Goal: Task Accomplishment & Management: Manage account settings

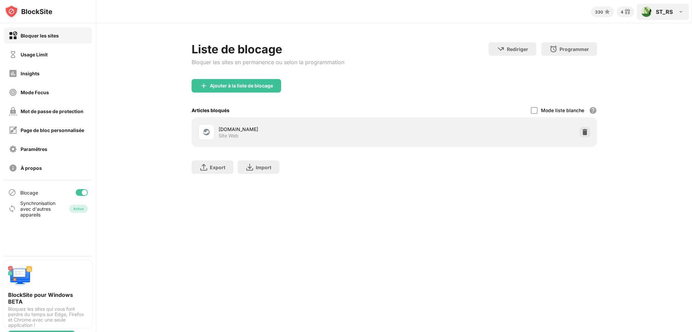
click at [656, 11] on div "ST_RS ST_RS View Account Insights Rewards Settings Support Log Out" at bounding box center [663, 12] width 52 height 16
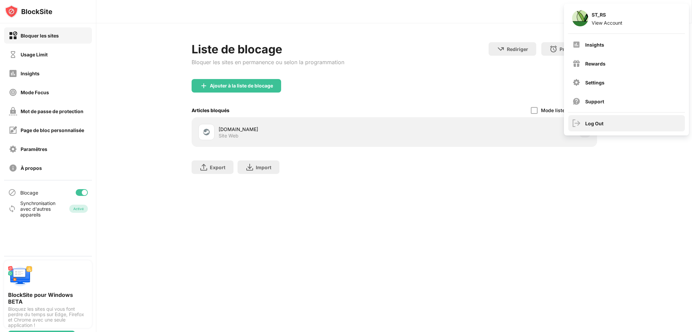
click at [596, 123] on div "Log Out" at bounding box center [594, 124] width 18 height 6
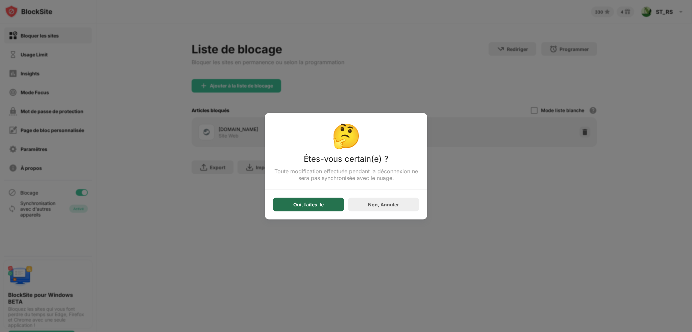
click at [312, 210] on div "Oui, faites-le" at bounding box center [308, 205] width 71 height 14
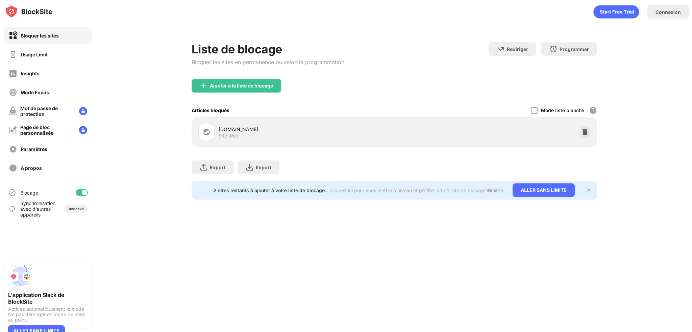
click at [71, 188] on div "Blocage" at bounding box center [48, 193] width 88 height 16
click at [76, 194] on div at bounding box center [82, 192] width 12 height 7
click at [81, 208] on div "Désactivé" at bounding box center [76, 209] width 16 height 4
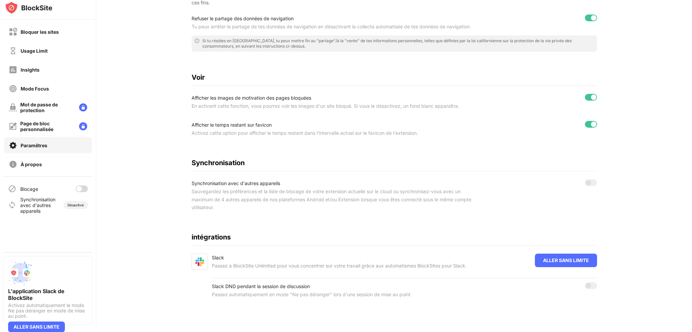
scroll to position [4, 0]
click at [587, 180] on div at bounding box center [591, 182] width 12 height 7
click at [85, 188] on div at bounding box center [82, 188] width 12 height 7
click at [80, 204] on div "Désactivé" at bounding box center [76, 205] width 16 height 4
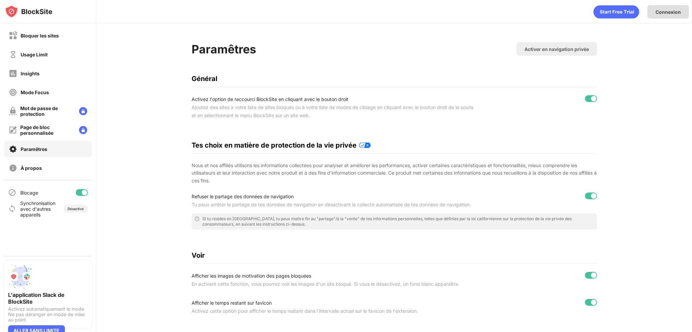
click at [661, 15] on div "Connexion" at bounding box center [669, 12] width 42 height 14
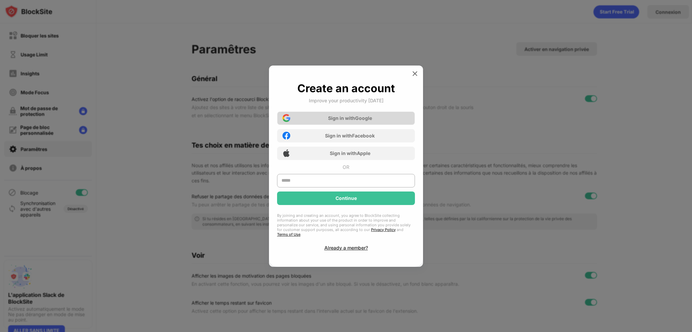
click at [330, 121] on div "Sign in with Google" at bounding box center [350, 118] width 44 height 6
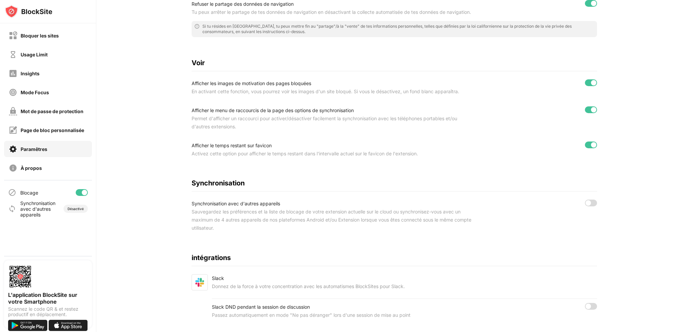
scroll to position [203, 0]
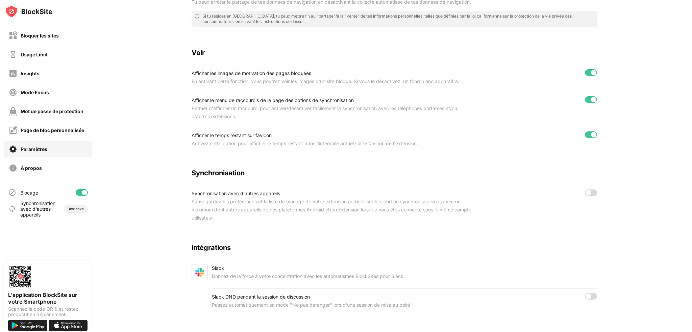
click at [593, 193] on div at bounding box center [591, 193] width 12 height 7
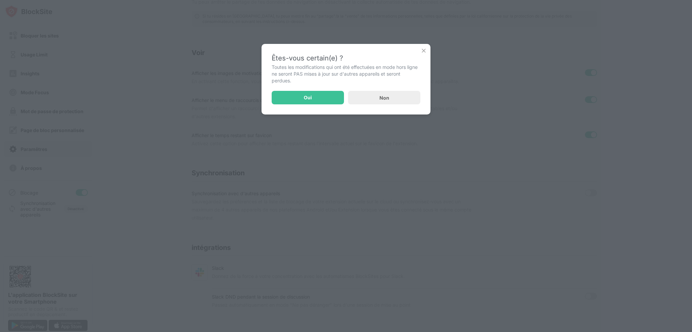
click at [302, 101] on div "Oui" at bounding box center [308, 98] width 72 height 14
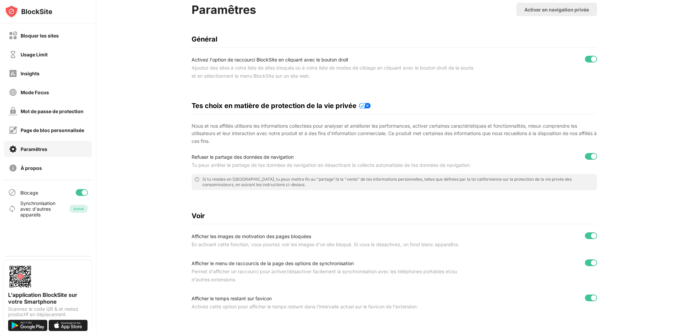
scroll to position [34, 0]
